Goal: Information Seeking & Learning: Learn about a topic

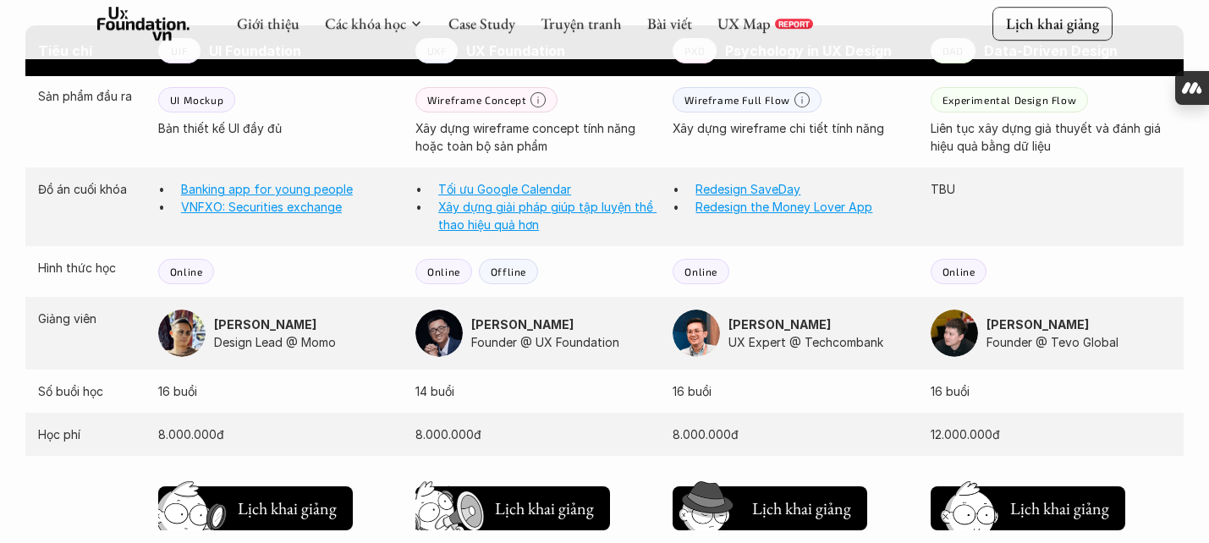
scroll to position [1507, 0]
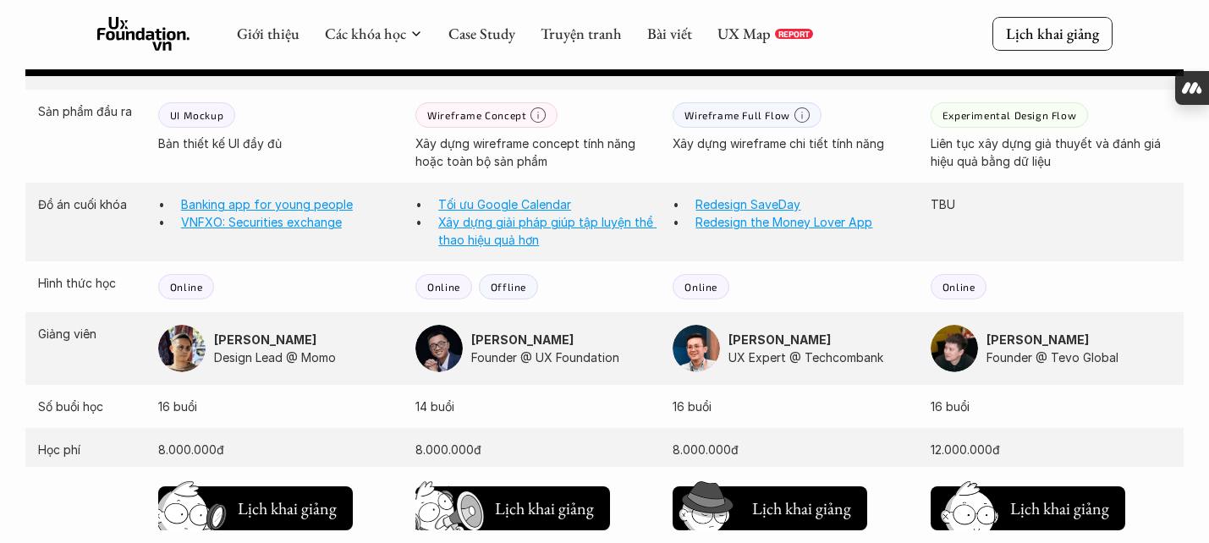
click at [661, 194] on div "Đồ án cuối khóa Banking app for young people VNFXO: Securities exchange Tối ưu …" at bounding box center [604, 222] width 1158 height 79
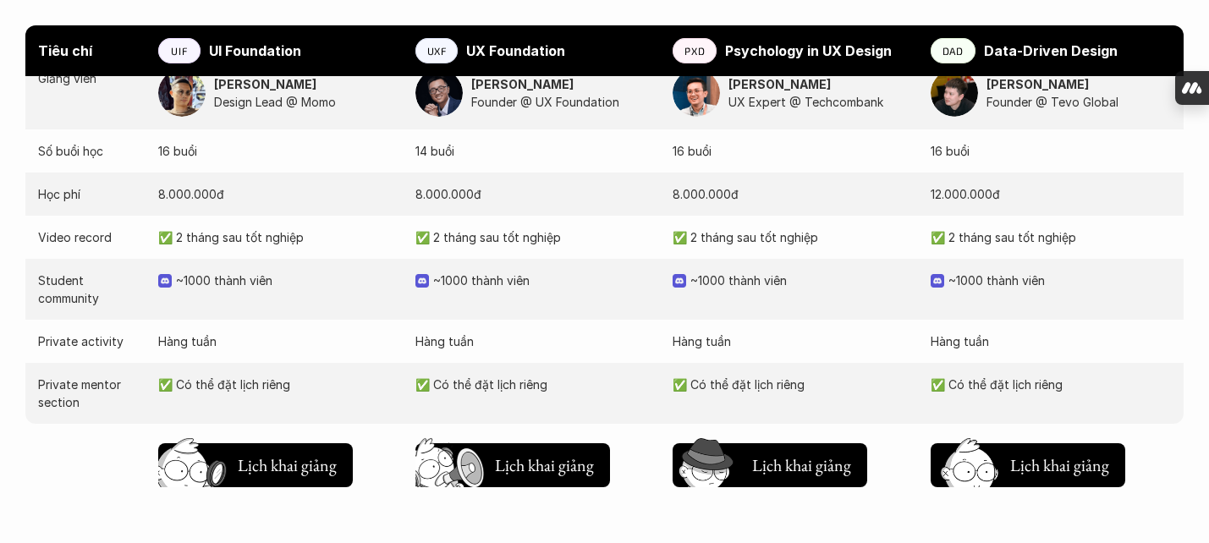
scroll to position [1765, 0]
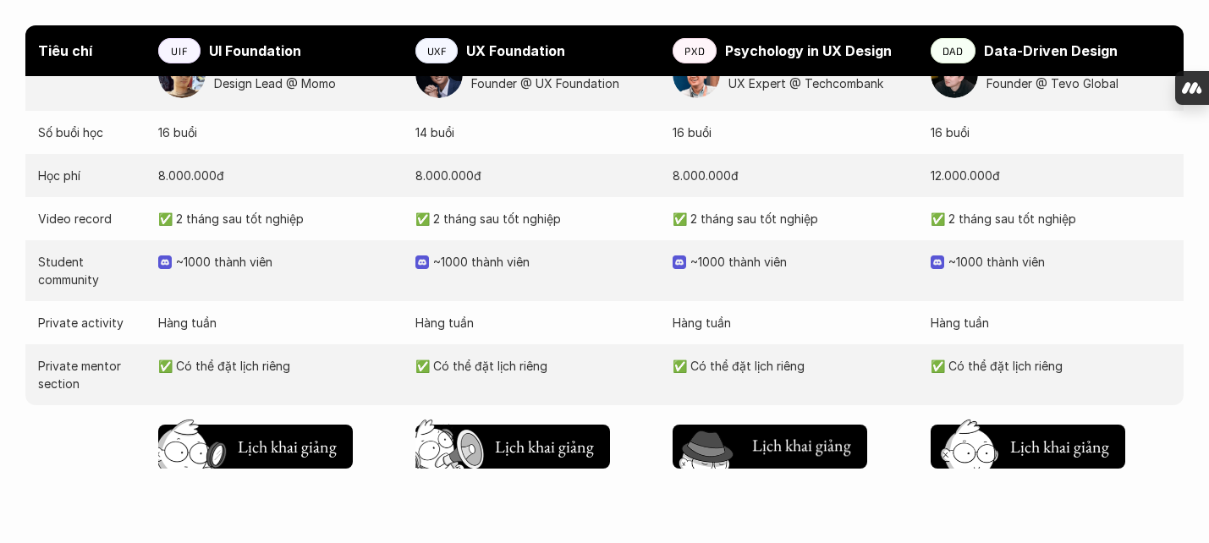
click at [834, 435] on h5 "Lịch khai giảng" at bounding box center [801, 446] width 99 height 24
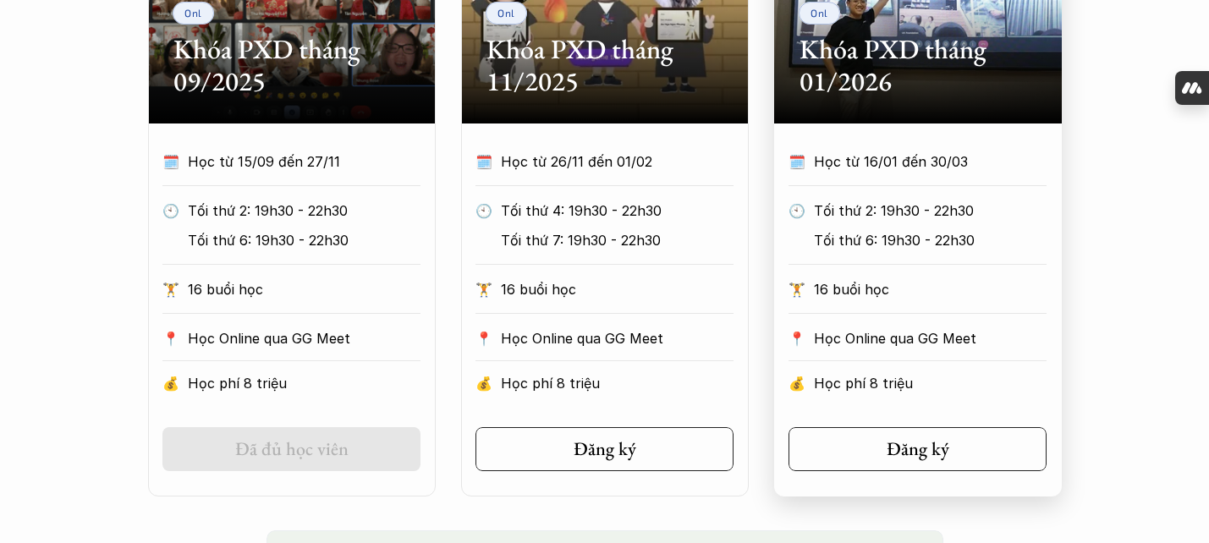
scroll to position [980, 0]
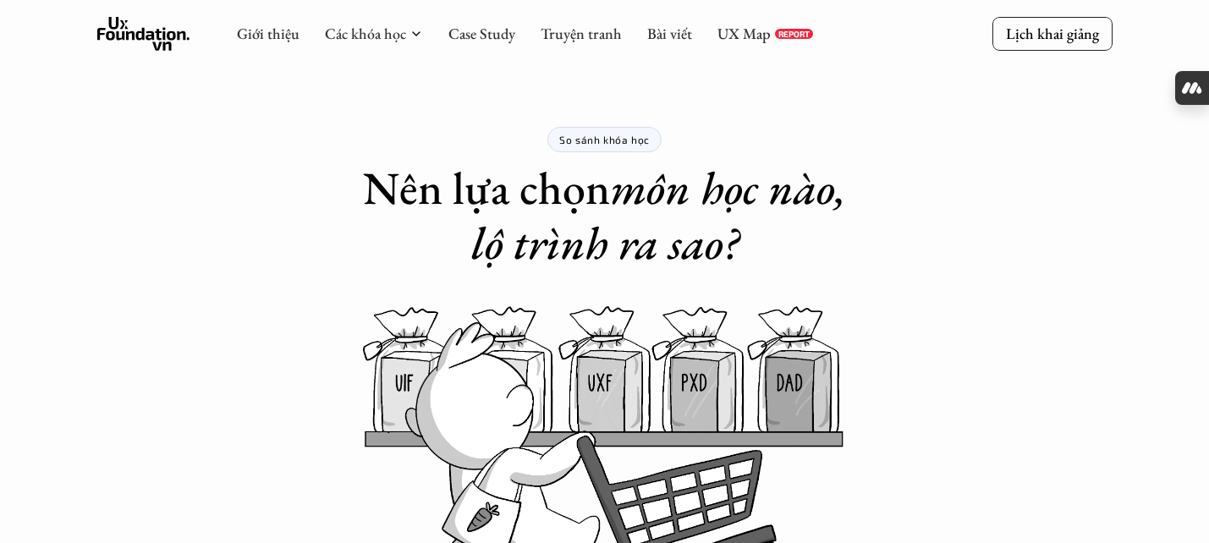
click at [616, 138] on p "So sánh khóa học" at bounding box center [604, 140] width 91 height 12
click at [727, 138] on div "So sánh khóa học Nên lựa chọn môn học nào, lộ trình ra sao?" at bounding box center [605, 135] width 677 height 271
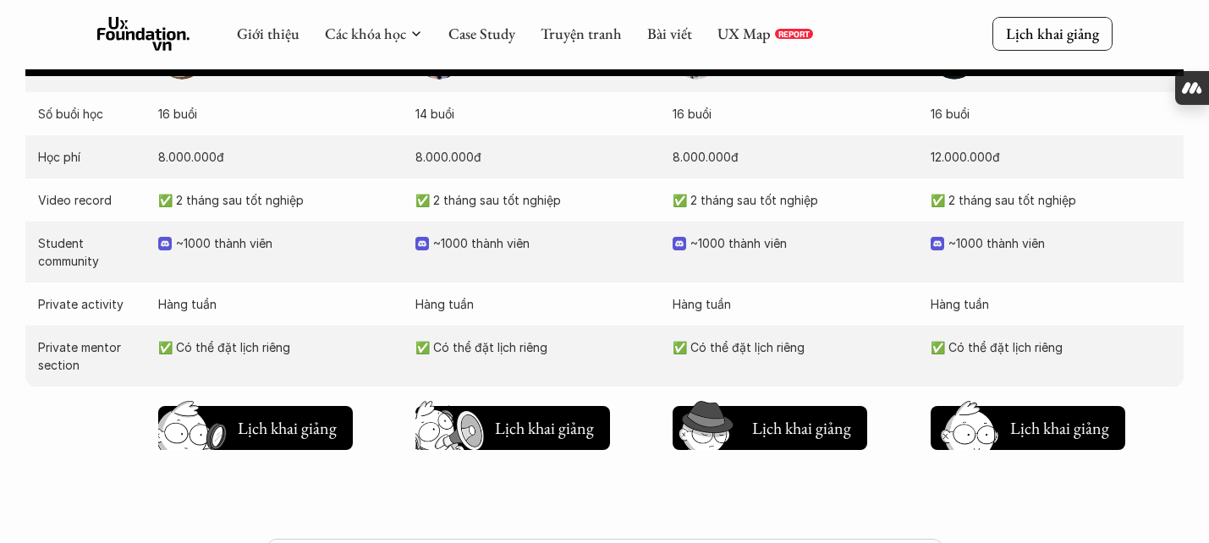
scroll to position [1802, 0]
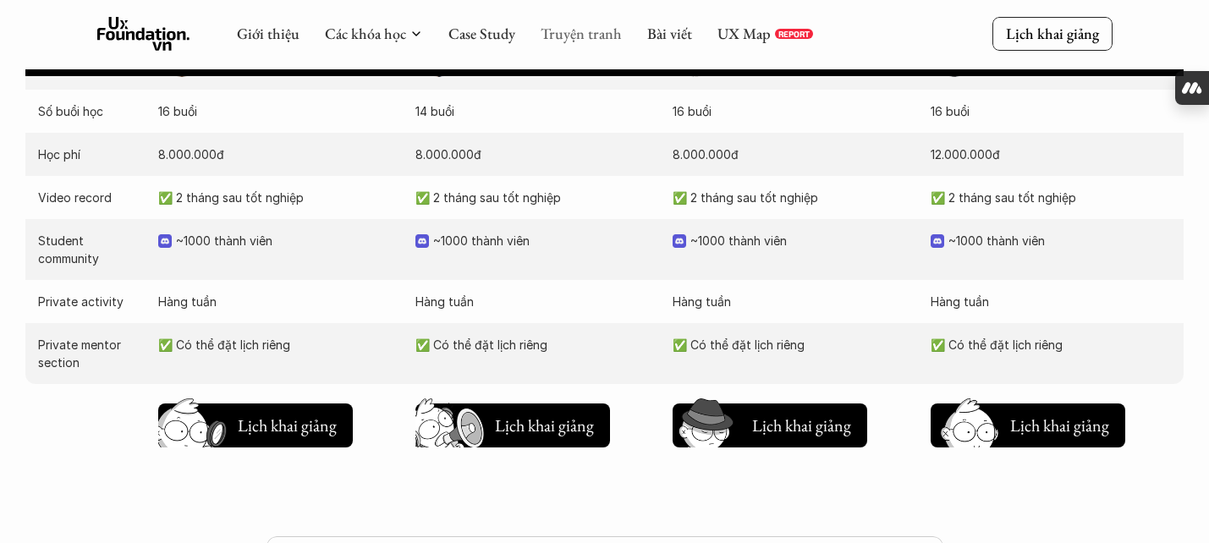
click at [576, 38] on link "Truyện tranh" at bounding box center [581, 33] width 81 height 19
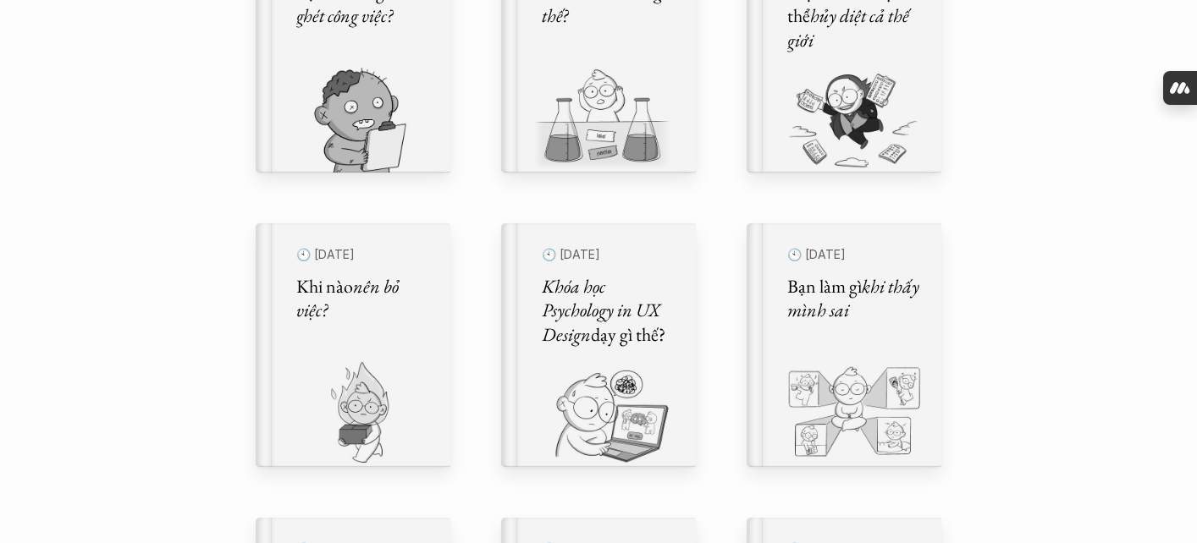
scroll to position [697, 0]
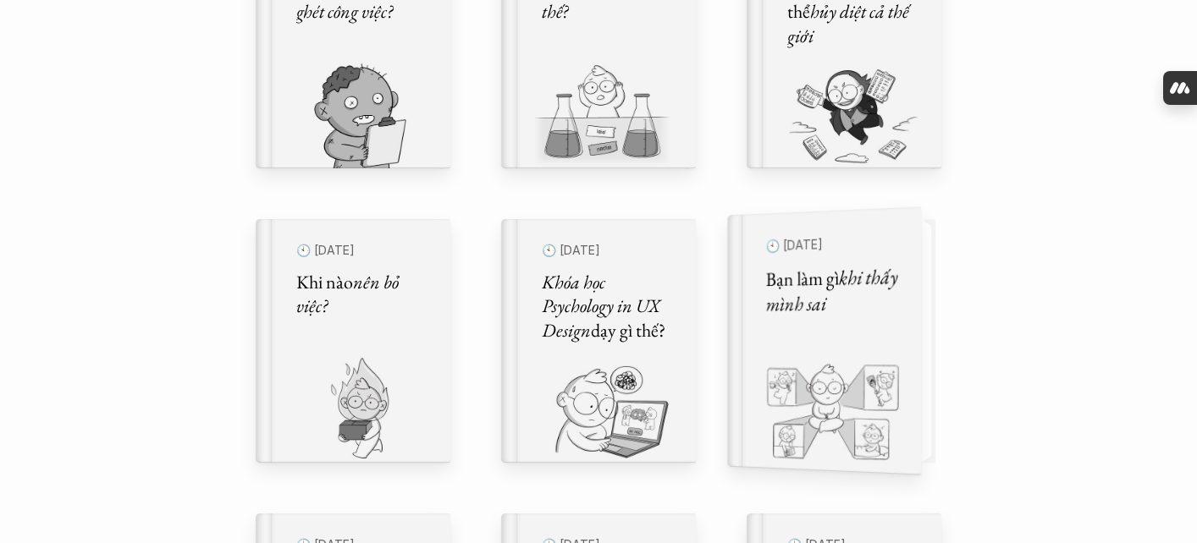
click at [822, 282] on h5 "Bạn làm gì khi thấy mình sai" at bounding box center [833, 291] width 134 height 54
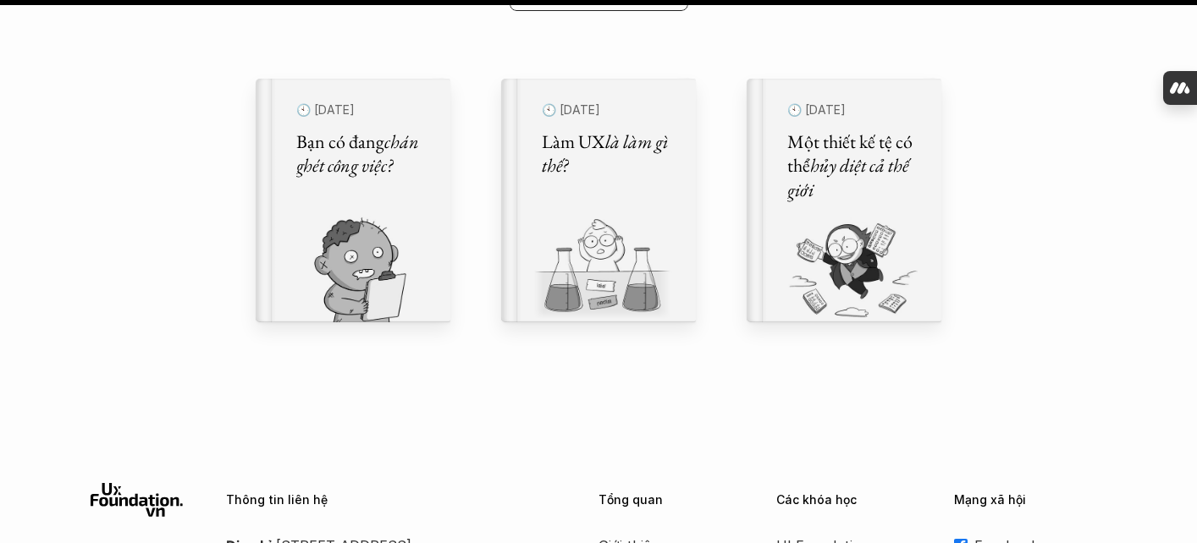
scroll to position [23771, 0]
